Goal: Information Seeking & Learning: Learn about a topic

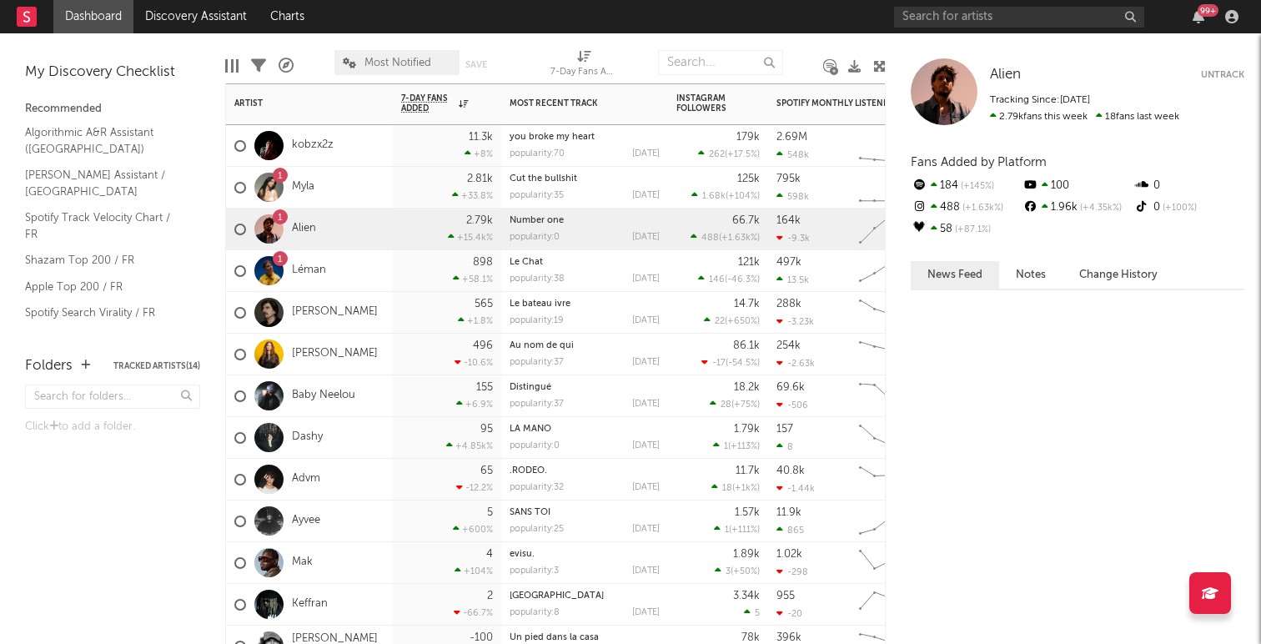
click at [310, 219] on div "1 Alien" at bounding box center [275, 229] width 82 height 48
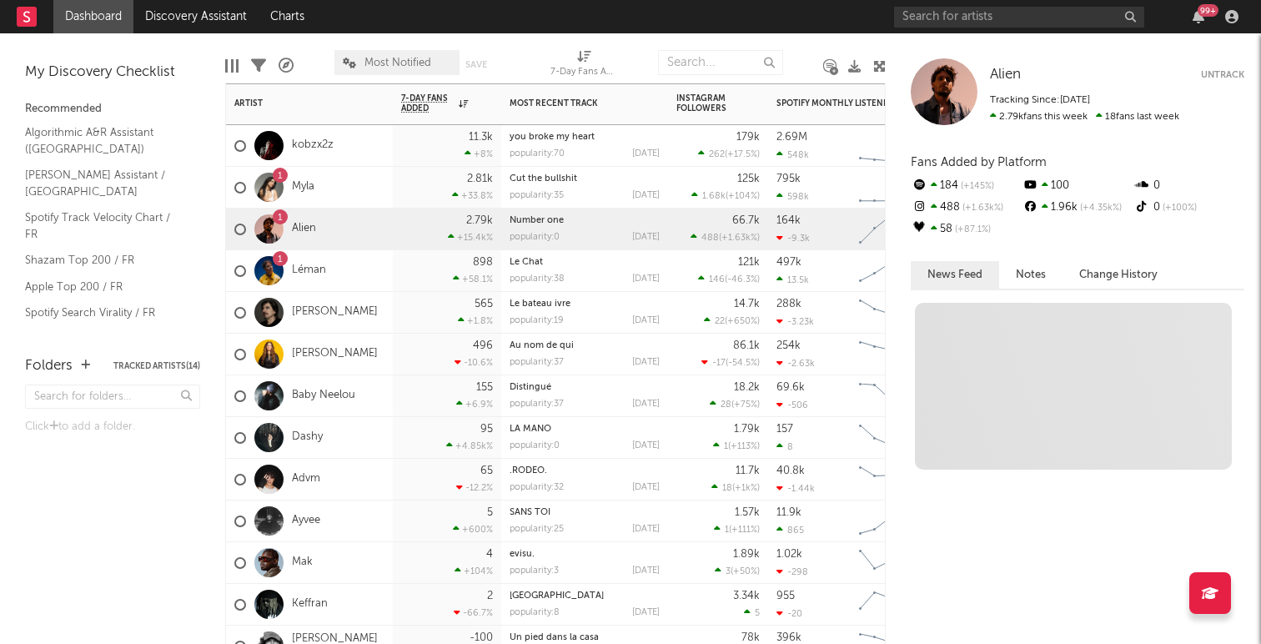
click at [308, 221] on div "1 Alien" at bounding box center [275, 229] width 82 height 48
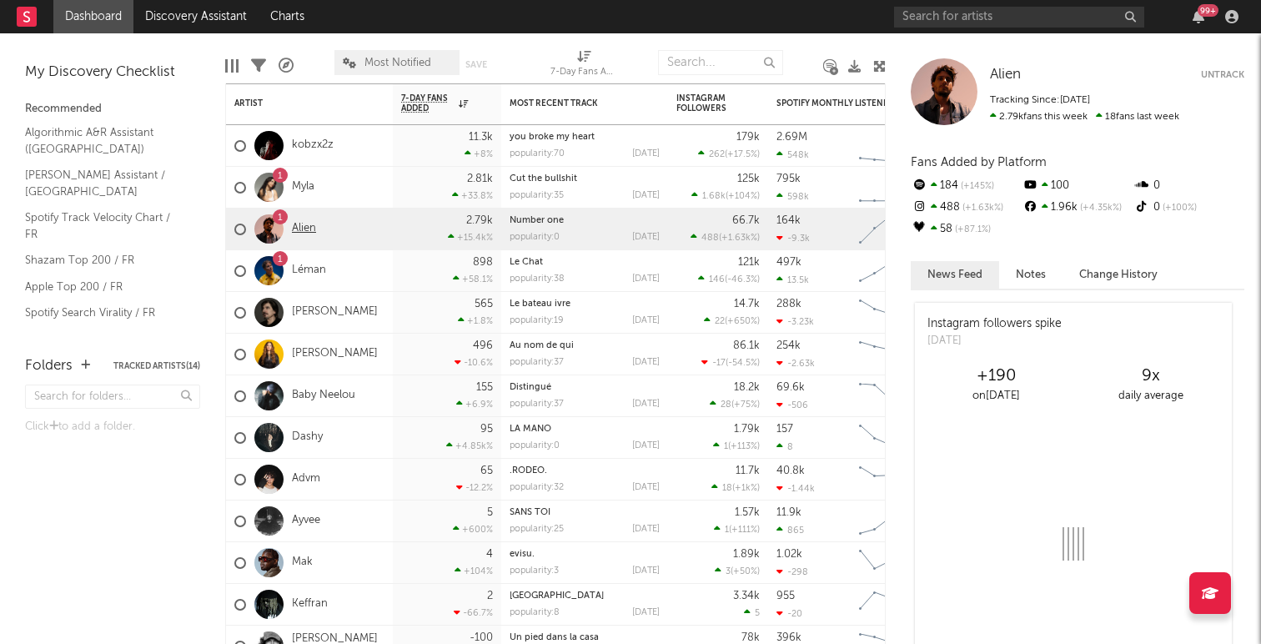
click at [306, 224] on link "Alien" at bounding box center [304, 229] width 24 height 14
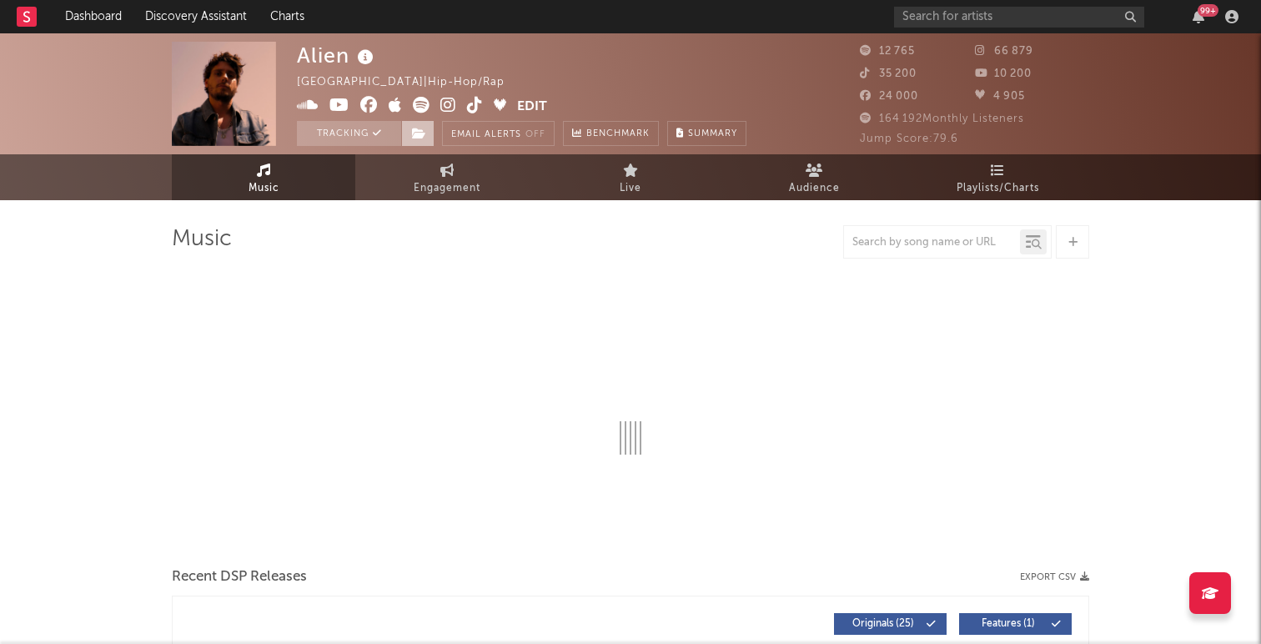
select select "6m"
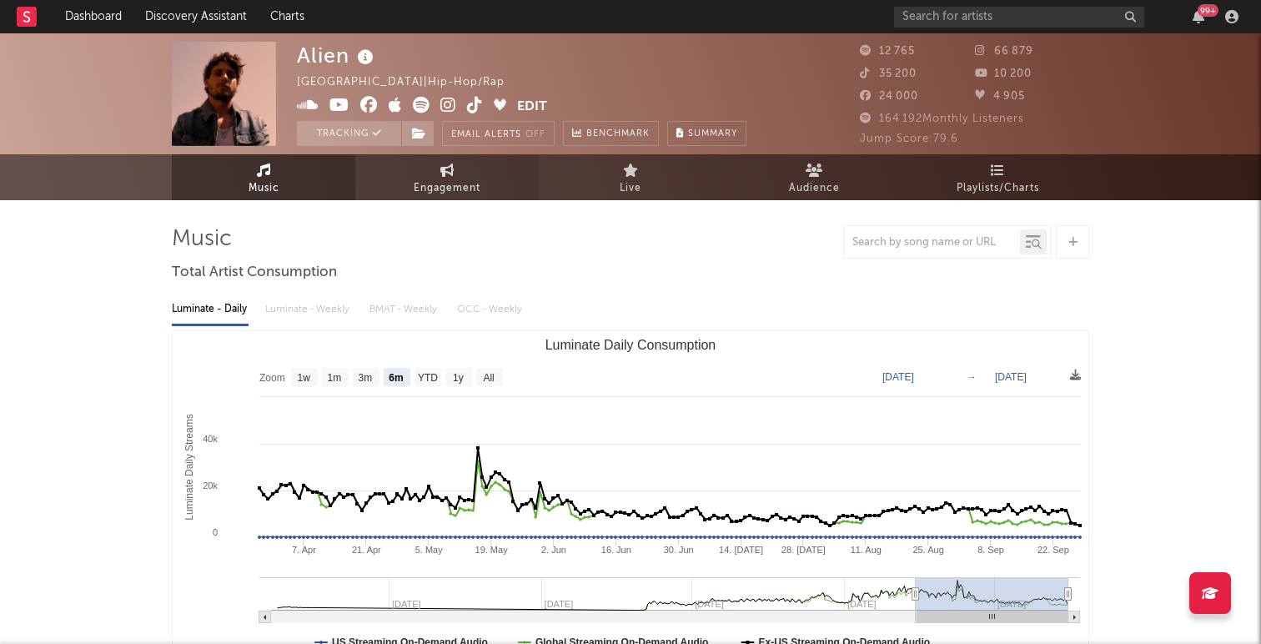
click at [432, 164] on link "Engagement" at bounding box center [447, 177] width 184 height 46
select select "1w"
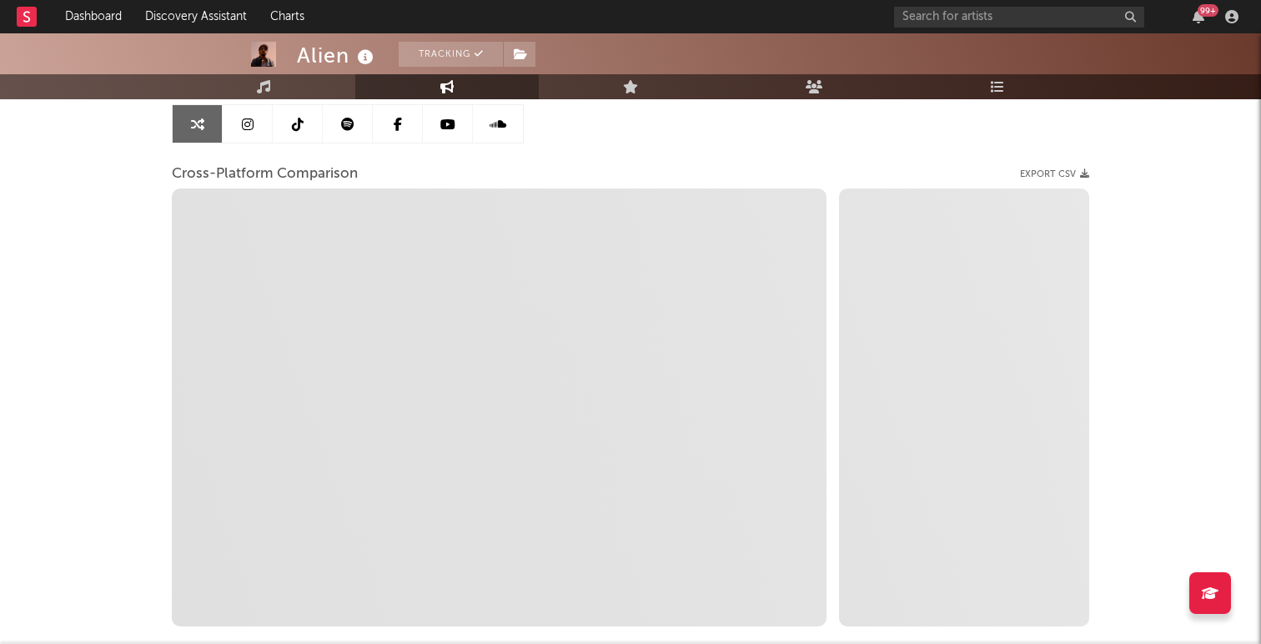
scroll to position [174, 0]
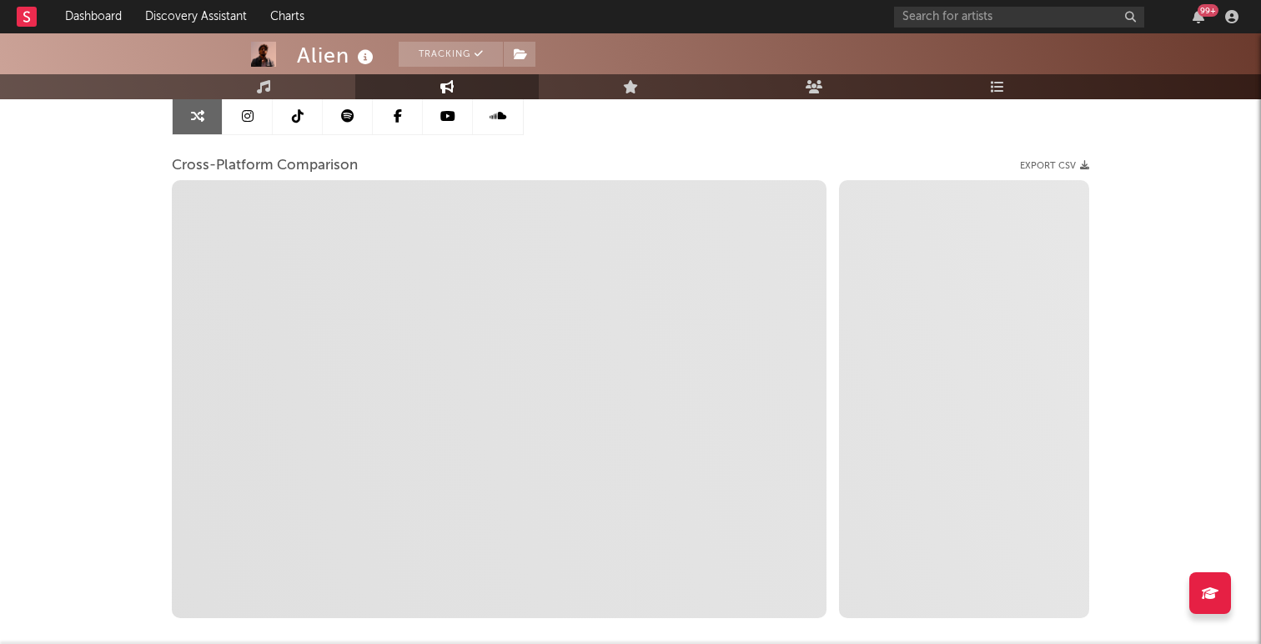
select select "1m"
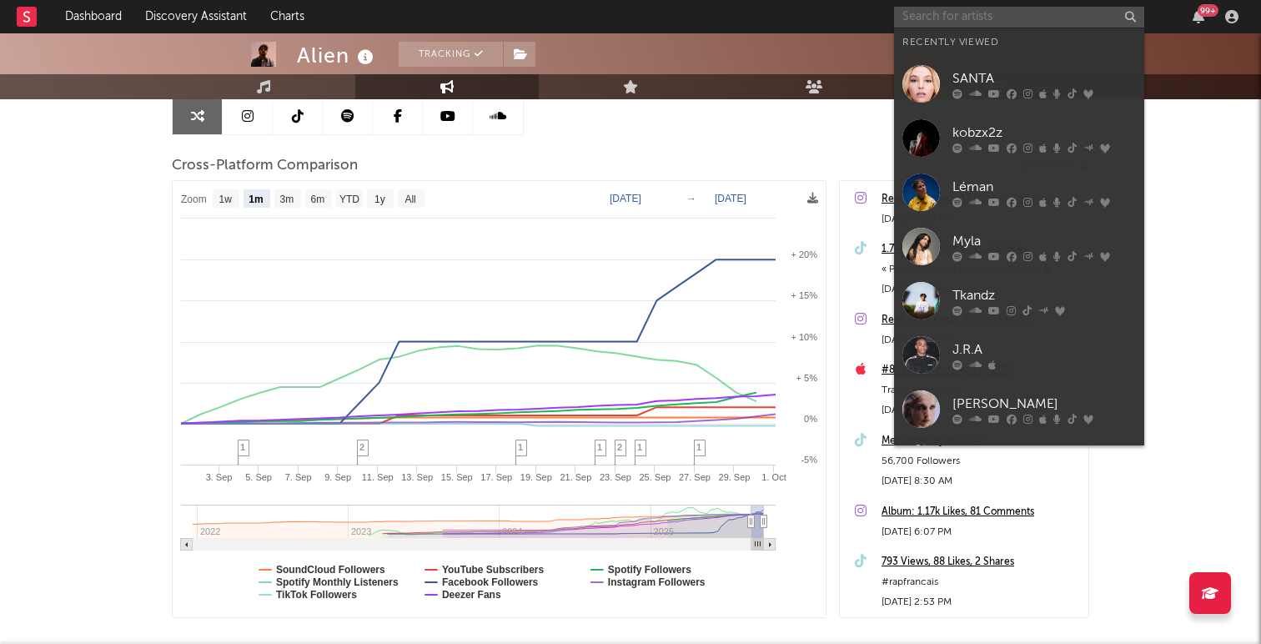
click at [1041, 12] on input "text" at bounding box center [1019, 17] width 250 height 21
type input "y"
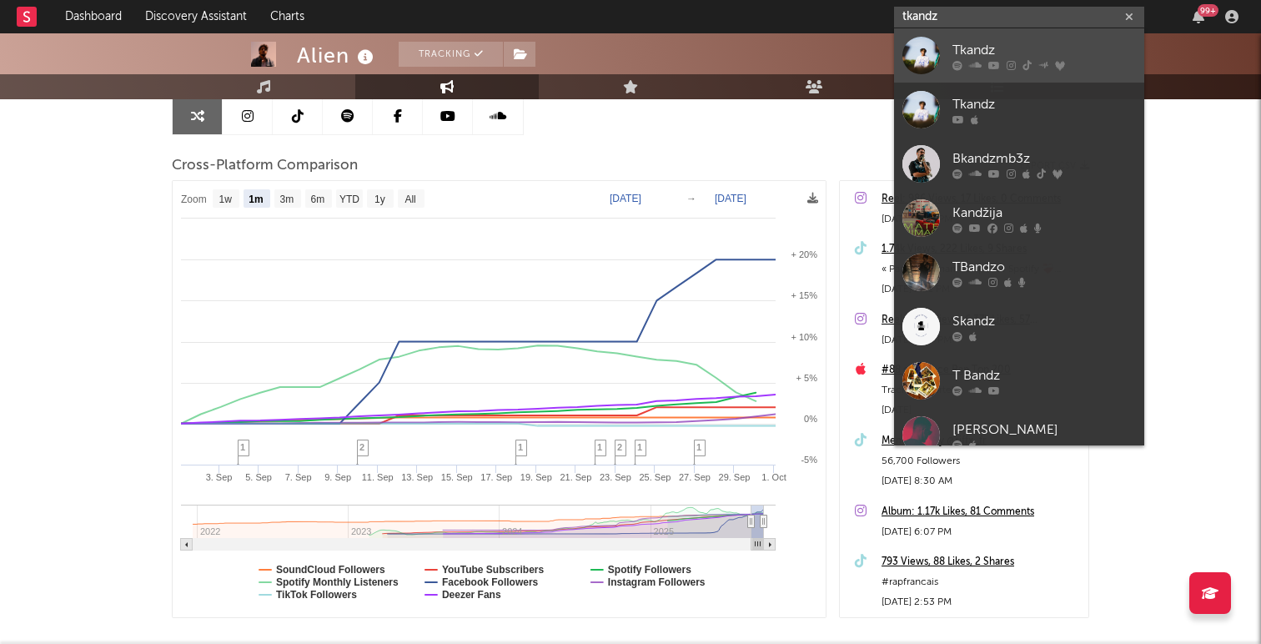
type input "tkandz"
click at [993, 43] on div "Tkandz" at bounding box center [1045, 50] width 184 height 20
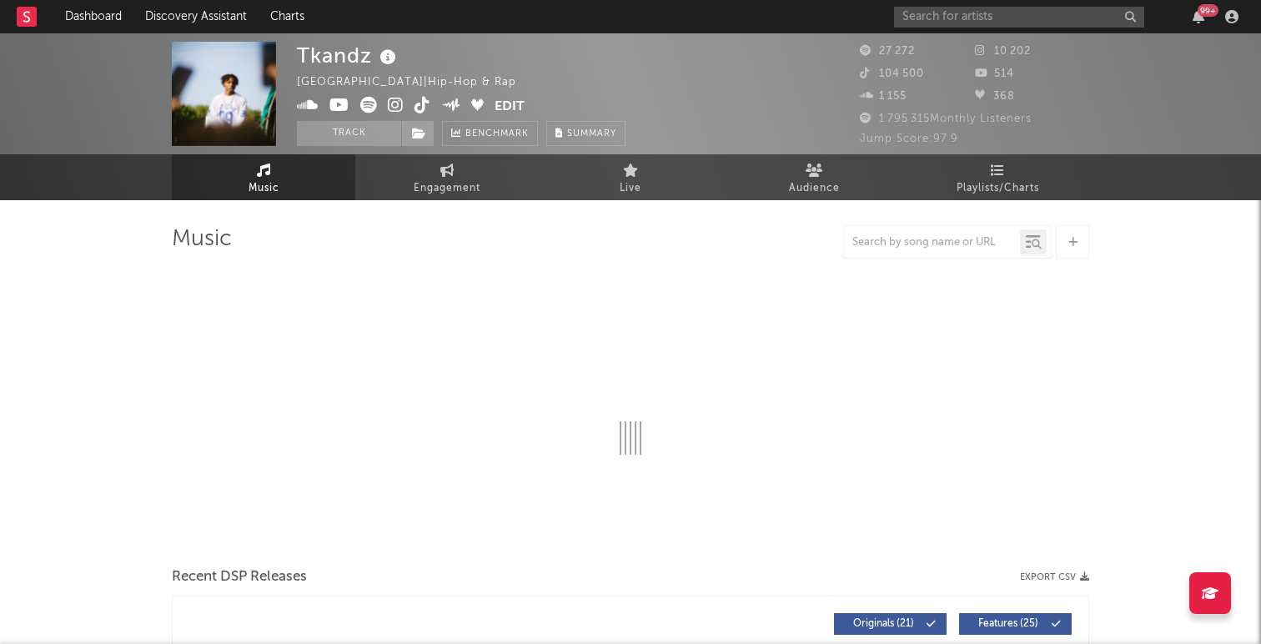
select select "6m"
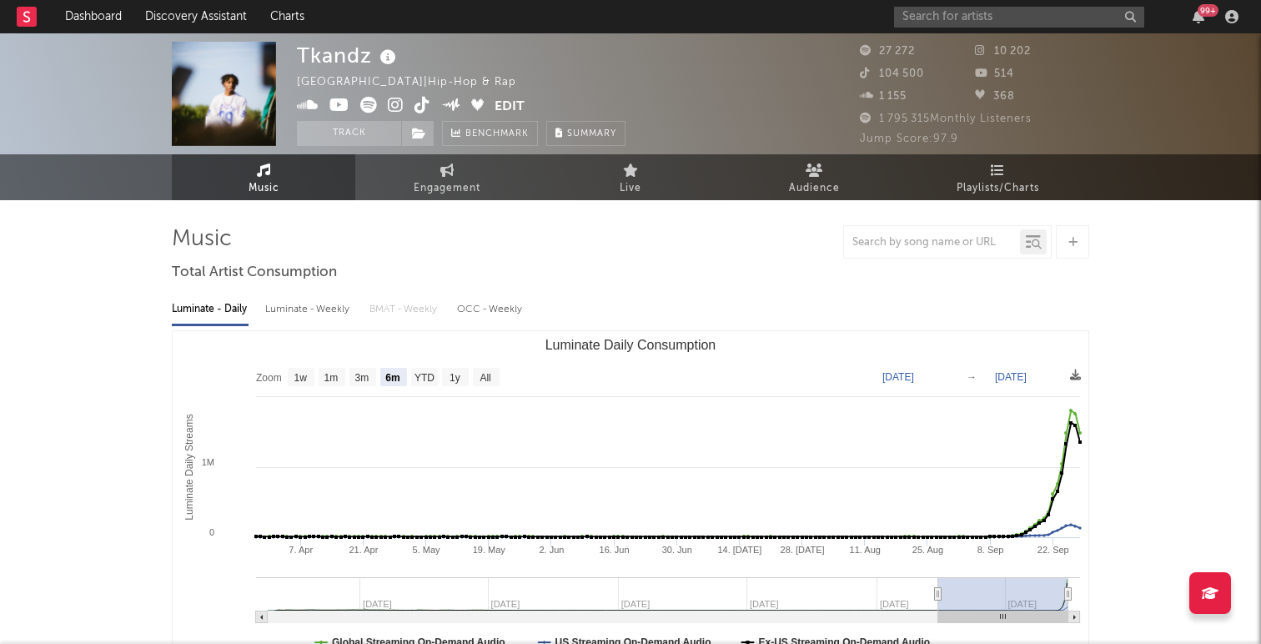
select select "6m"
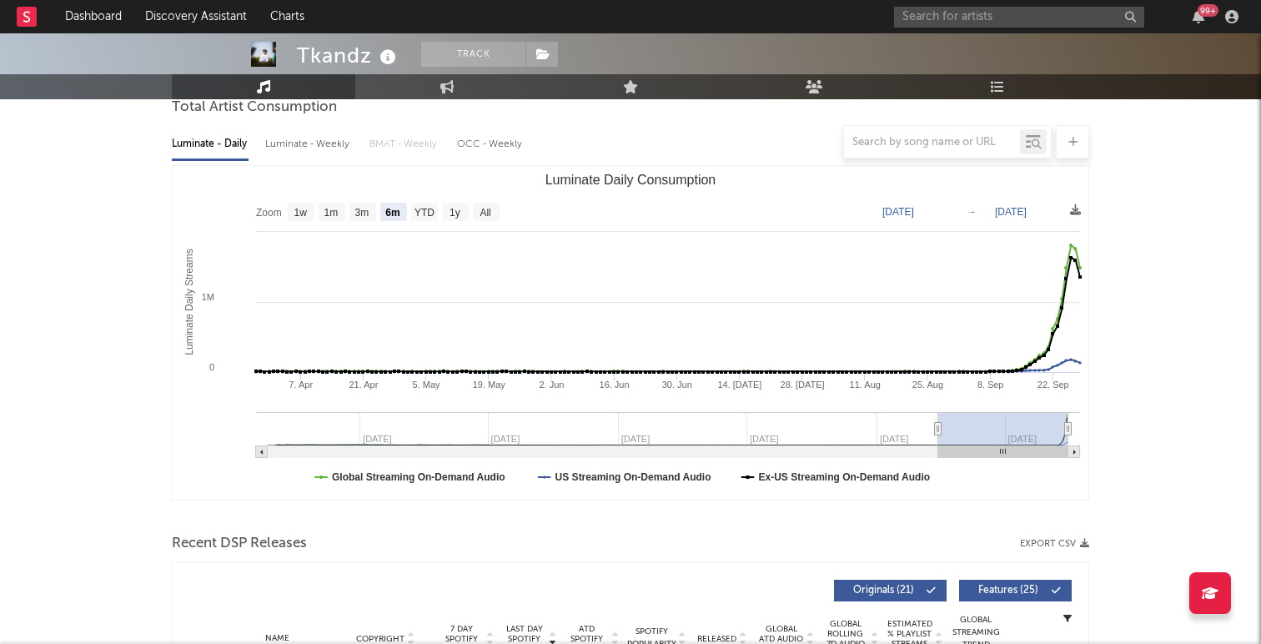
scroll to position [195, 0]
